Goal: Check status: Check status

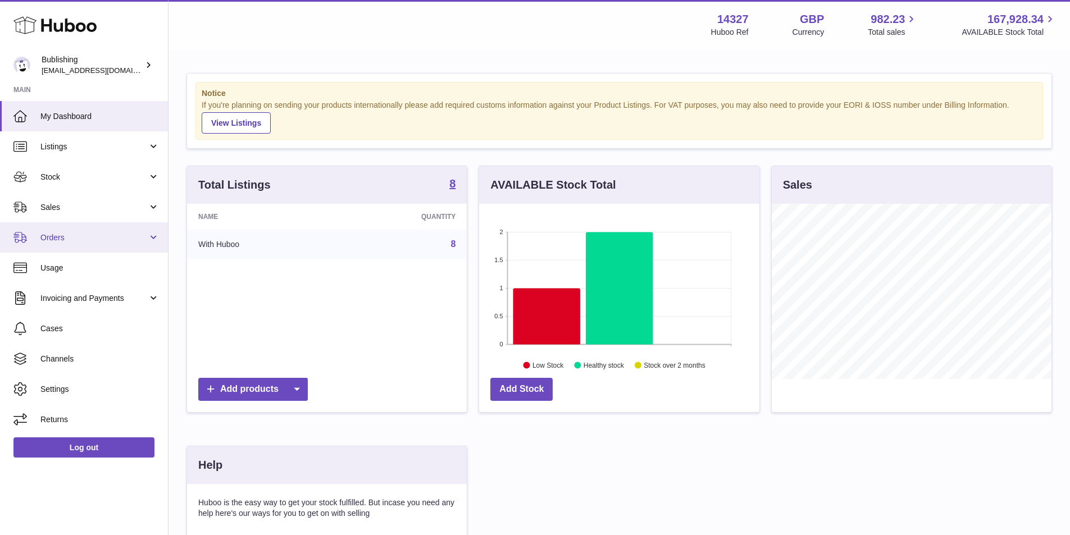
scroll to position [561657, 561553]
click at [139, 233] on span "Orders" at bounding box center [93, 238] width 107 height 11
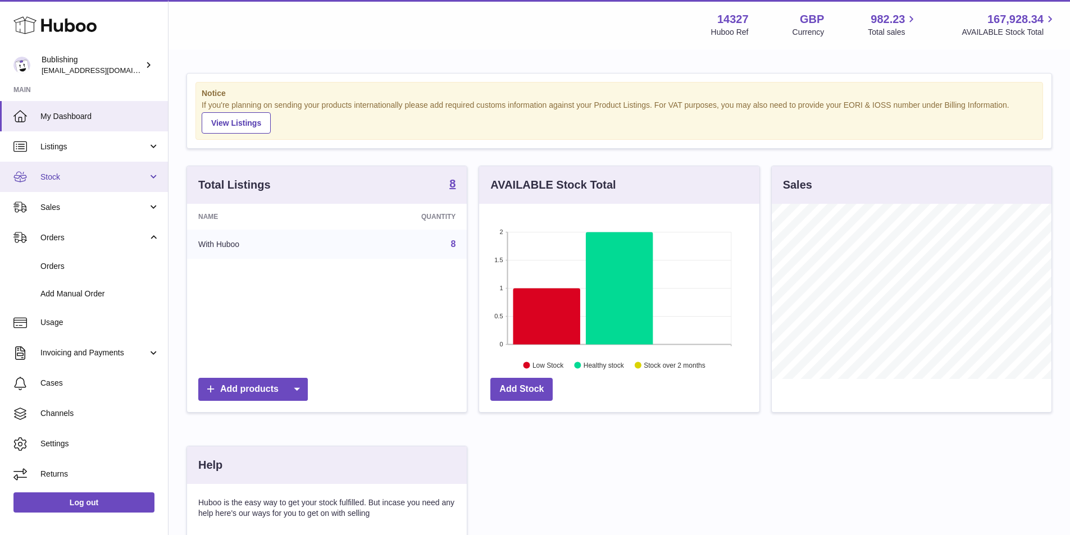
click at [151, 175] on link "Stock" at bounding box center [84, 177] width 168 height 30
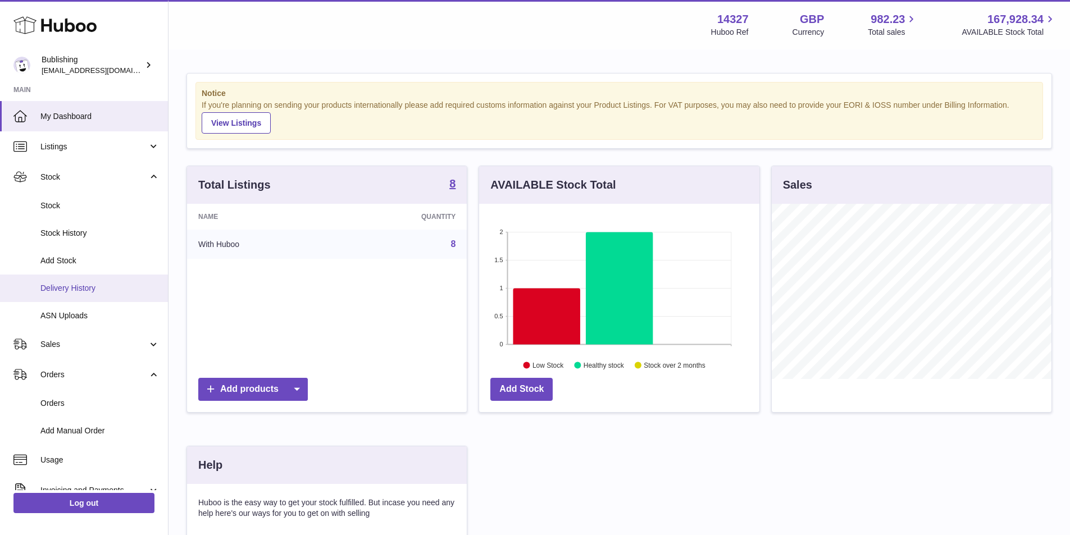
click at [88, 285] on span "Delivery History" at bounding box center [99, 288] width 119 height 11
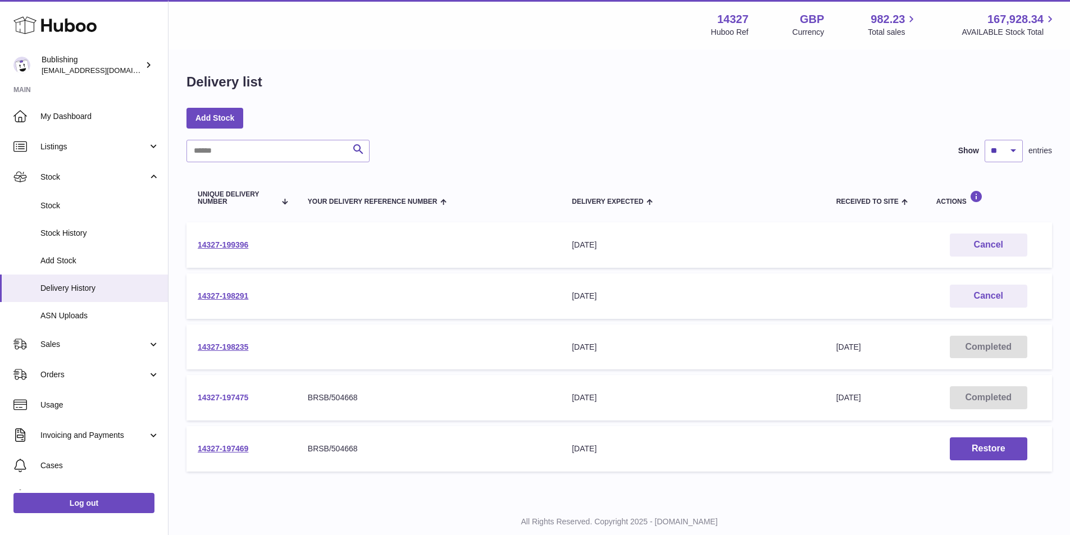
click at [231, 399] on link "14327-197475" at bounding box center [223, 397] width 51 height 9
click at [234, 396] on link "14327-197475" at bounding box center [223, 397] width 51 height 9
click at [224, 348] on link "14327-198235" at bounding box center [223, 347] width 51 height 9
click at [240, 348] on link "14327-198235" at bounding box center [223, 347] width 51 height 9
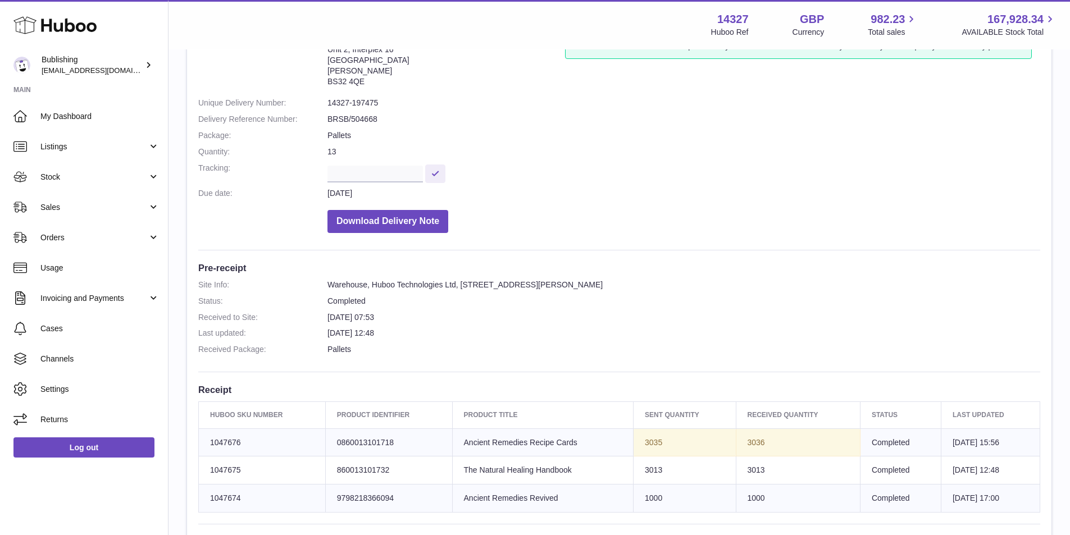
scroll to position [56, 0]
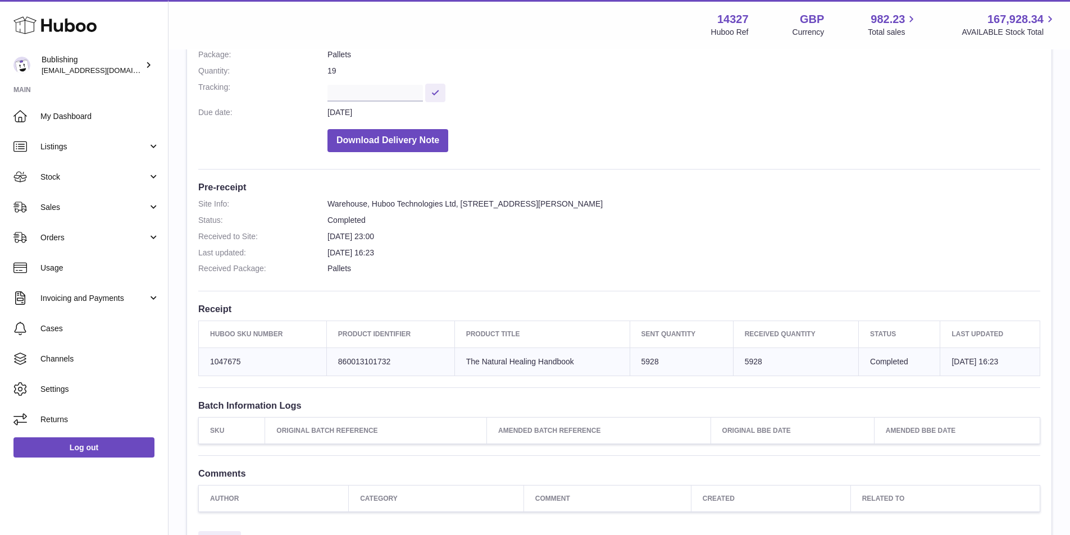
scroll to position [169, 0]
